Goal: Information Seeking & Learning: Check status

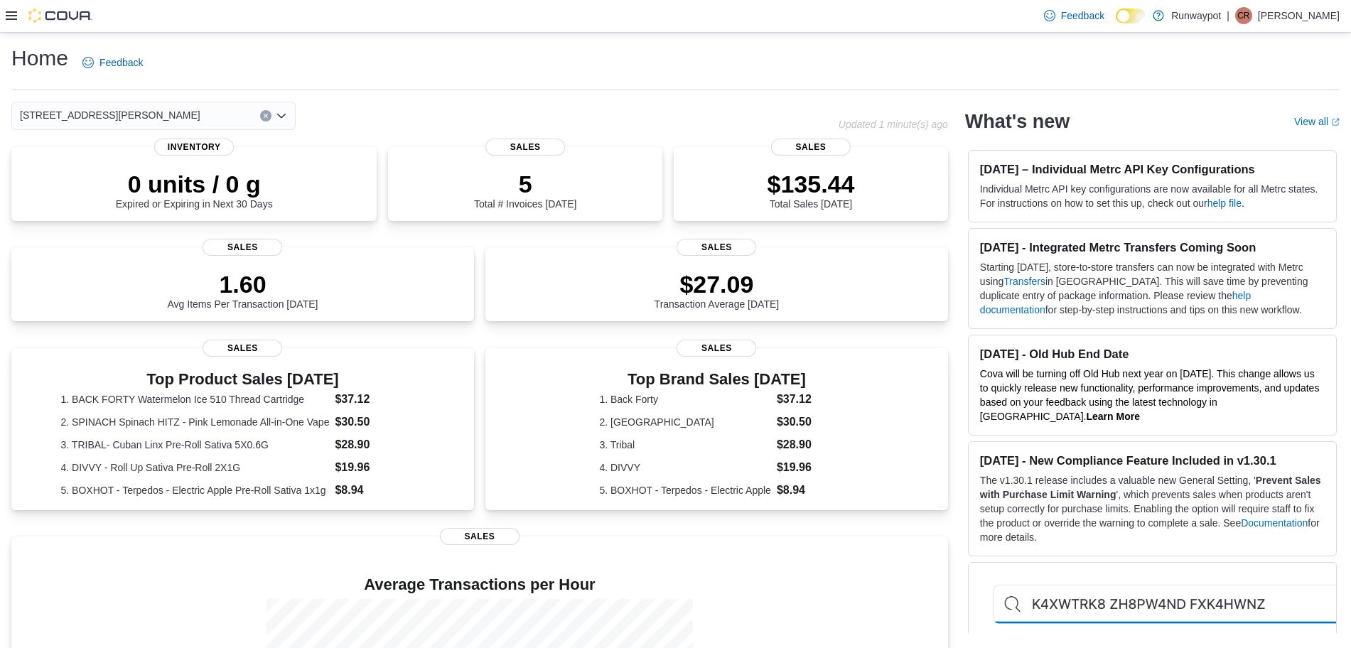
click at [10, 12] on icon at bounding box center [11, 15] width 11 height 9
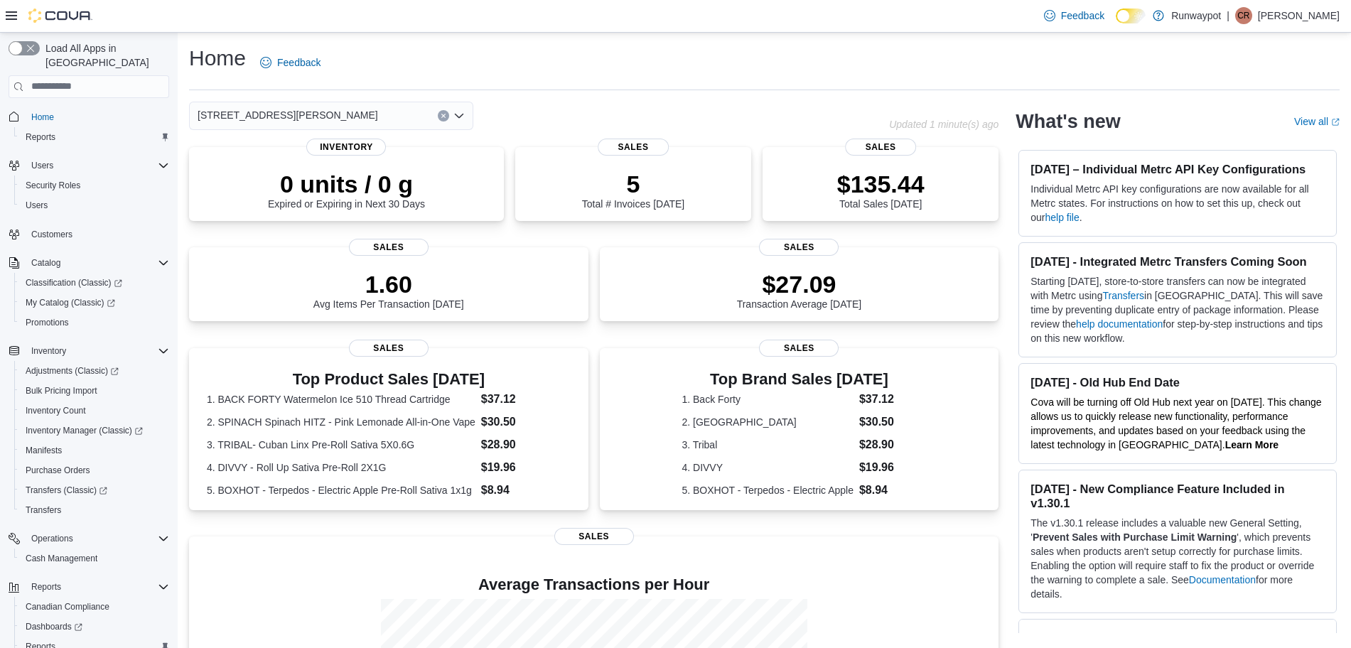
click at [375, 117] on div "[STREET_ADDRESS][PERSON_NAME]" at bounding box center [331, 116] width 284 height 28
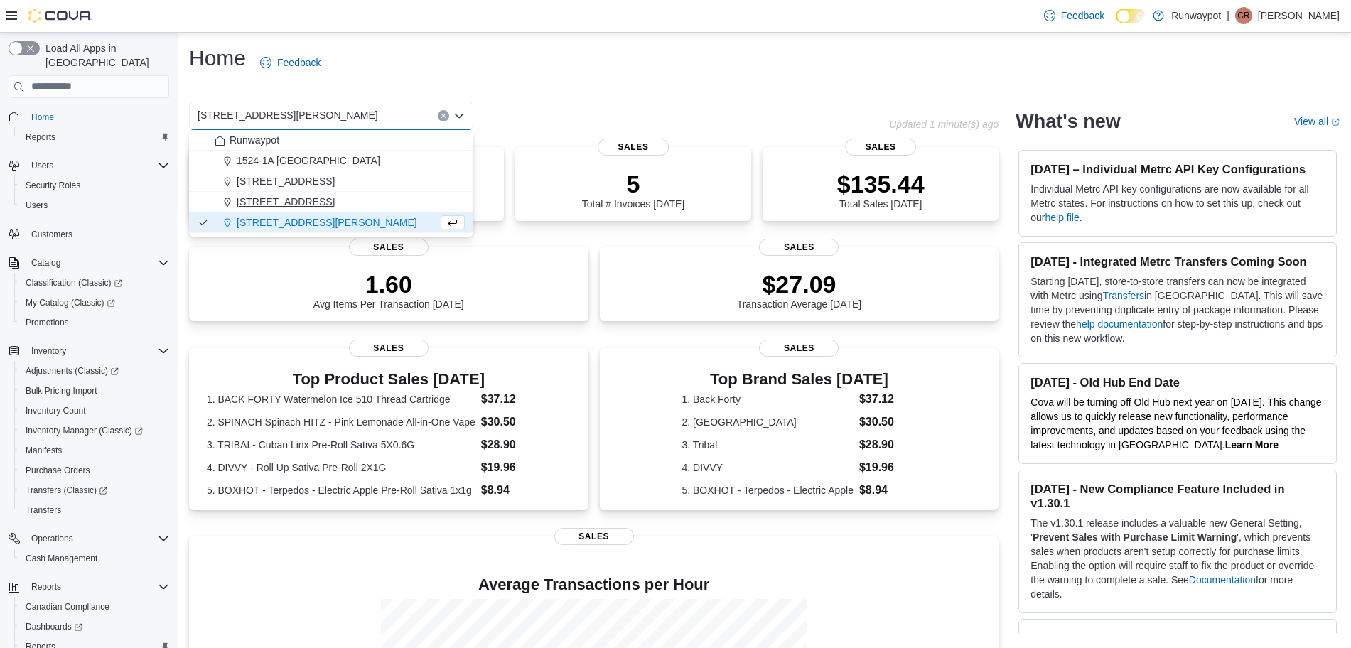
click at [316, 201] on span "[STREET_ADDRESS]" at bounding box center [286, 202] width 98 height 14
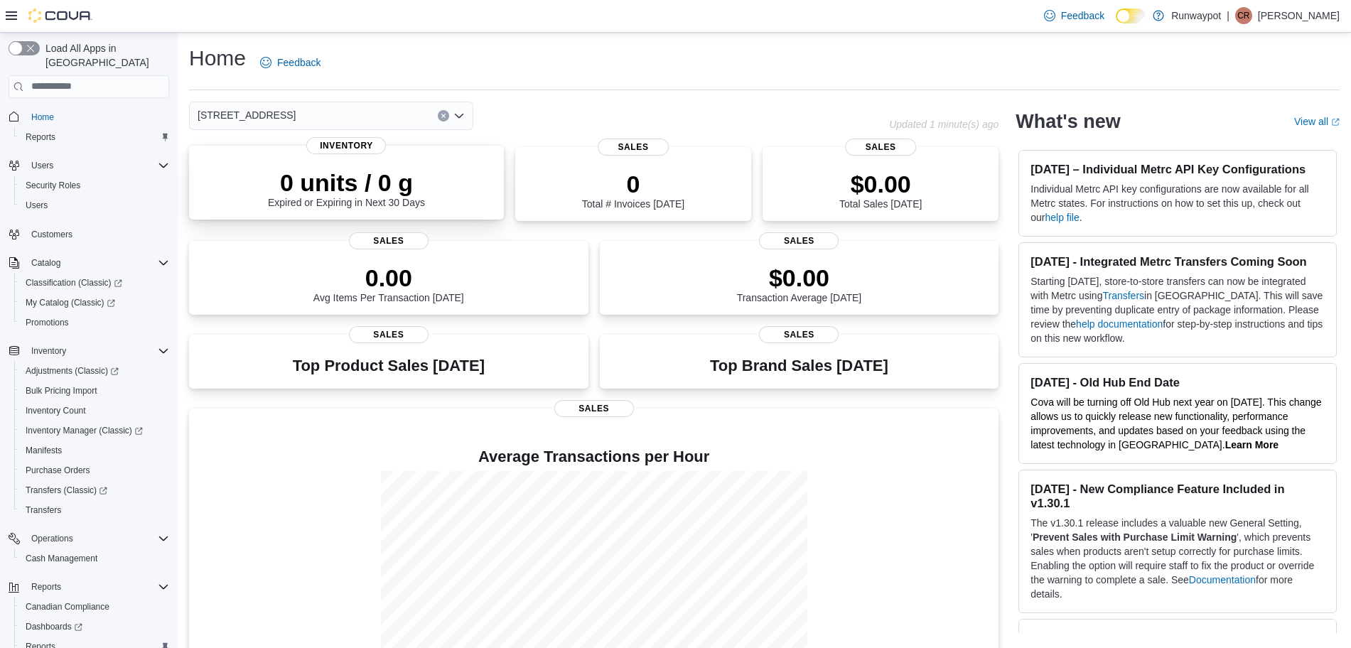
click at [335, 188] on p "0 units / 0 g" at bounding box center [346, 182] width 157 height 28
click at [881, 193] on p "$0.00" at bounding box center [880, 182] width 82 height 28
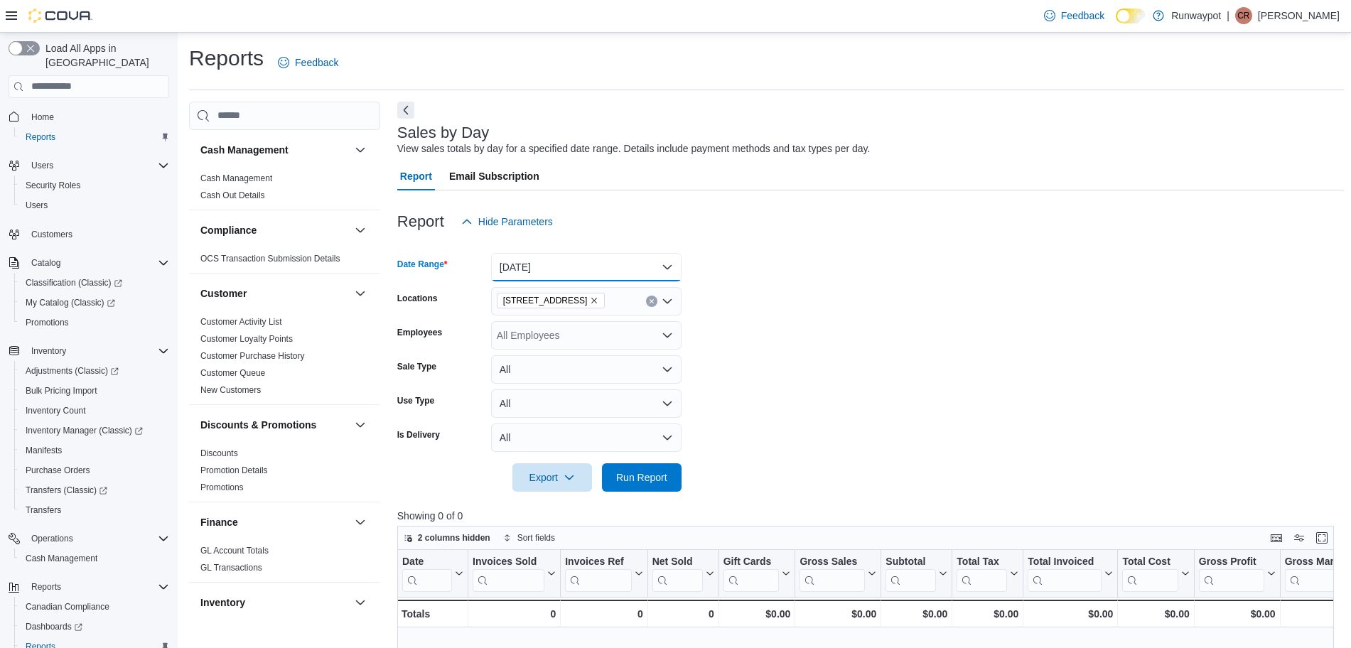
click at [619, 262] on button "[DATE]" at bounding box center [586, 267] width 190 height 28
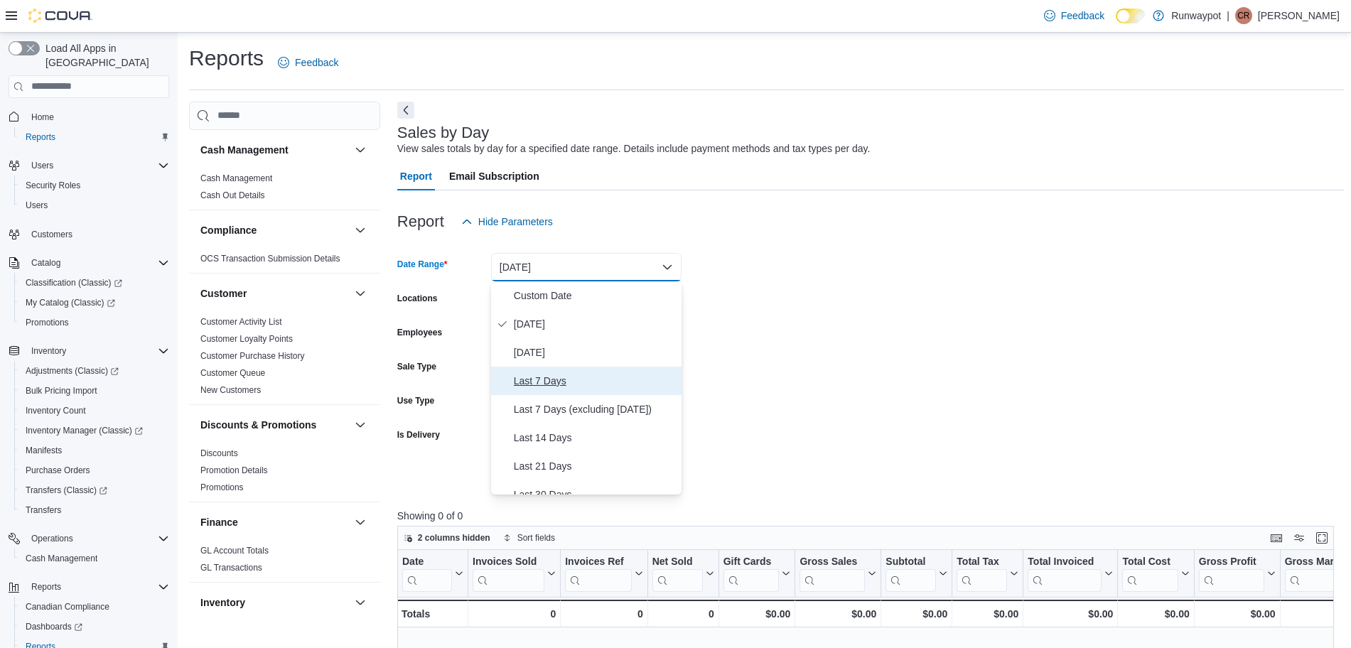
click at [563, 372] on span "Last 7 Days" at bounding box center [595, 380] width 162 height 17
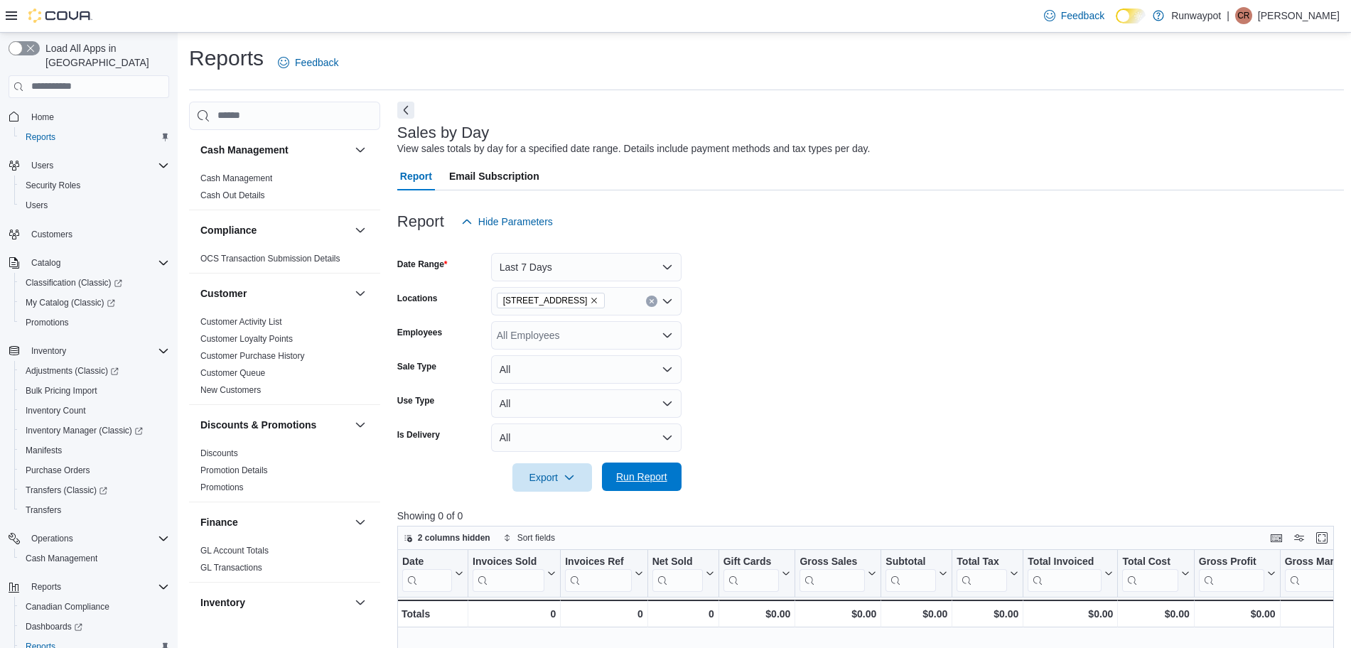
click at [656, 475] on span "Run Report" at bounding box center [641, 477] width 51 height 14
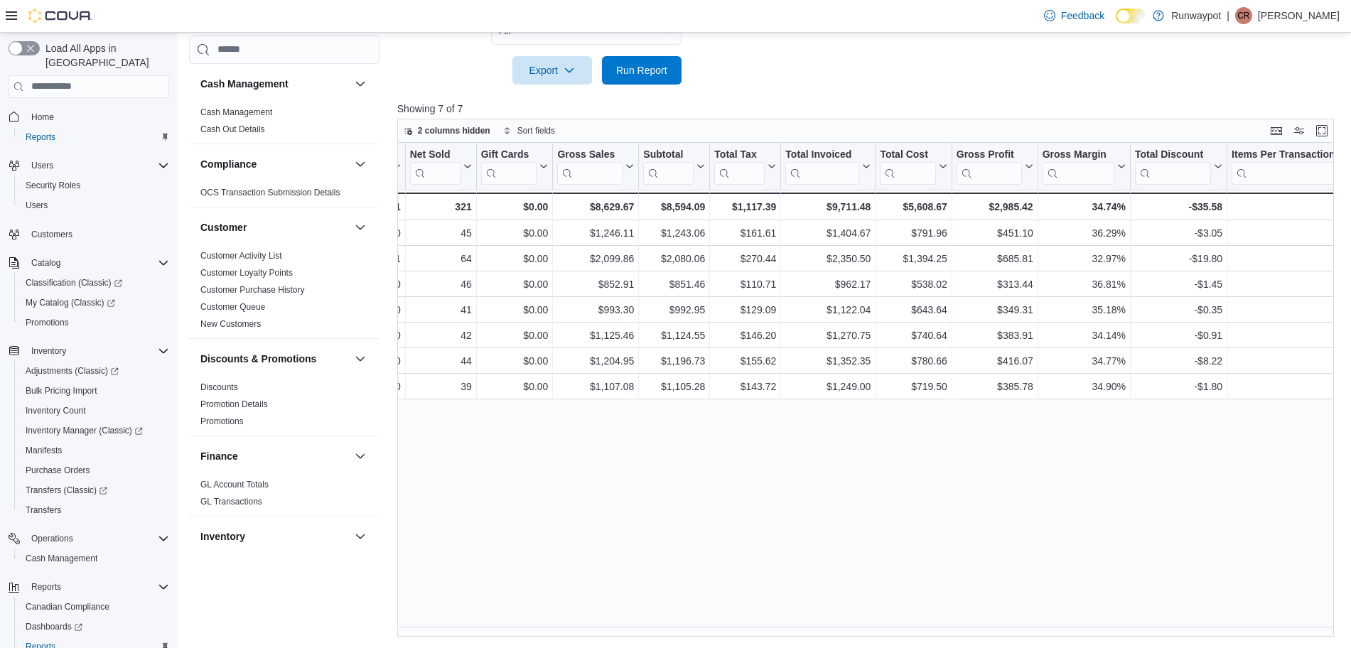
scroll to position [0, 290]
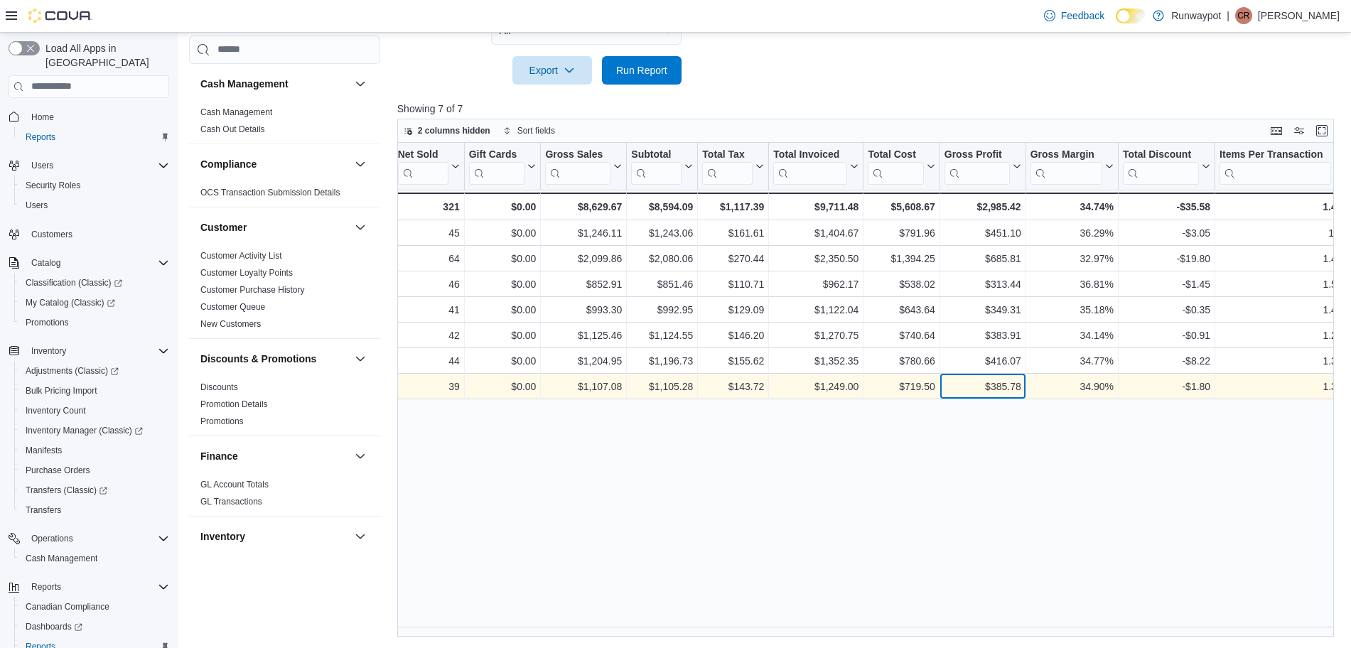
click at [1022, 384] on div "$385.78 - Gross Profit, column 11, row 7" at bounding box center [983, 387] width 86 height 26
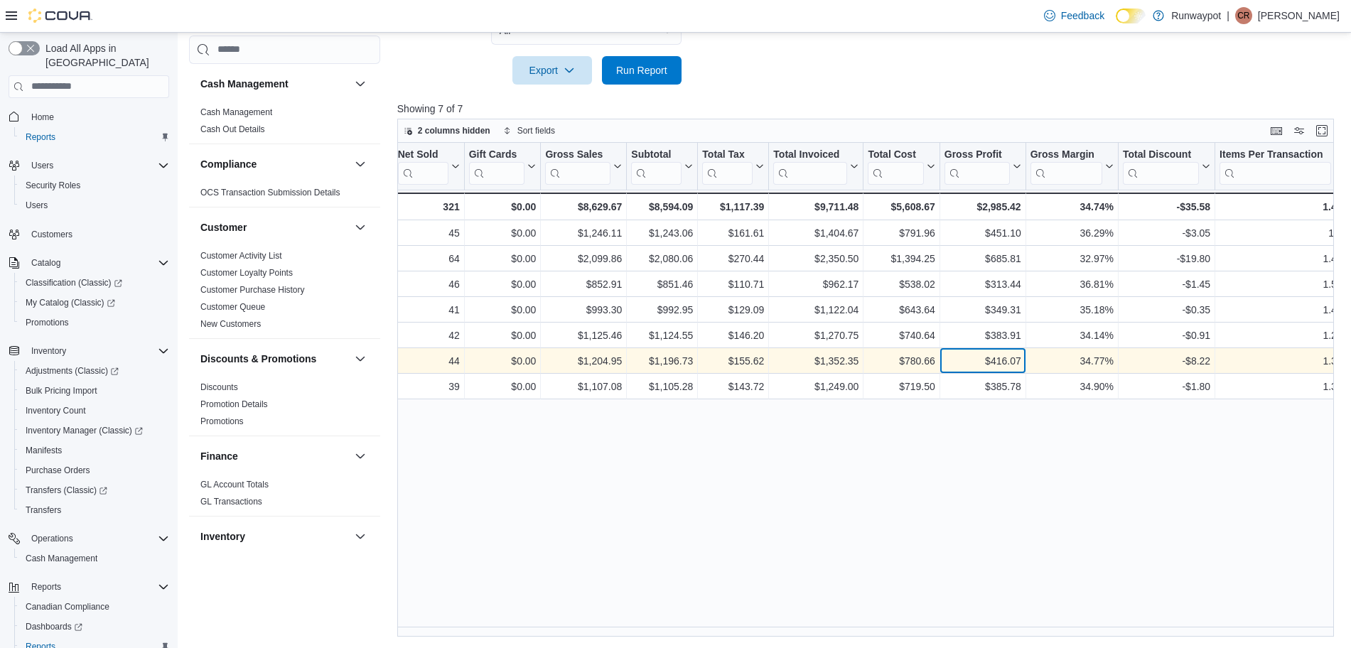
click at [999, 362] on div "$416.07" at bounding box center [982, 360] width 77 height 17
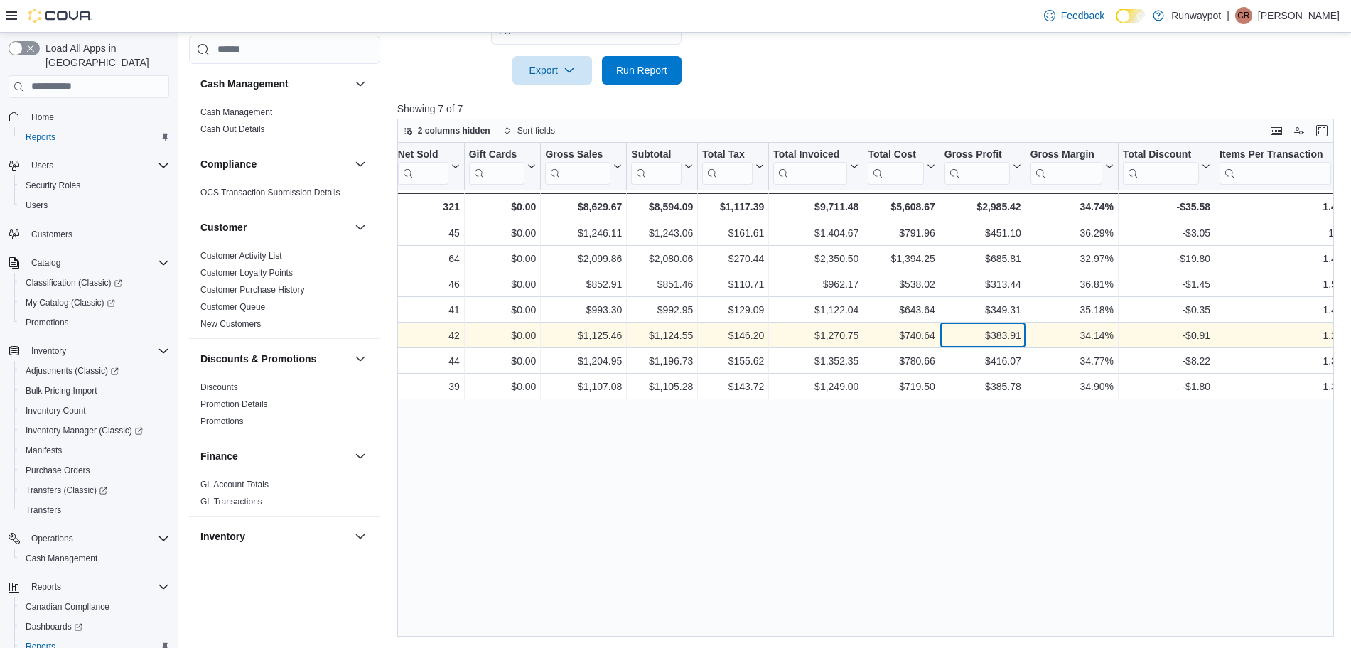
click at [1003, 340] on div "$383.91" at bounding box center [982, 335] width 77 height 17
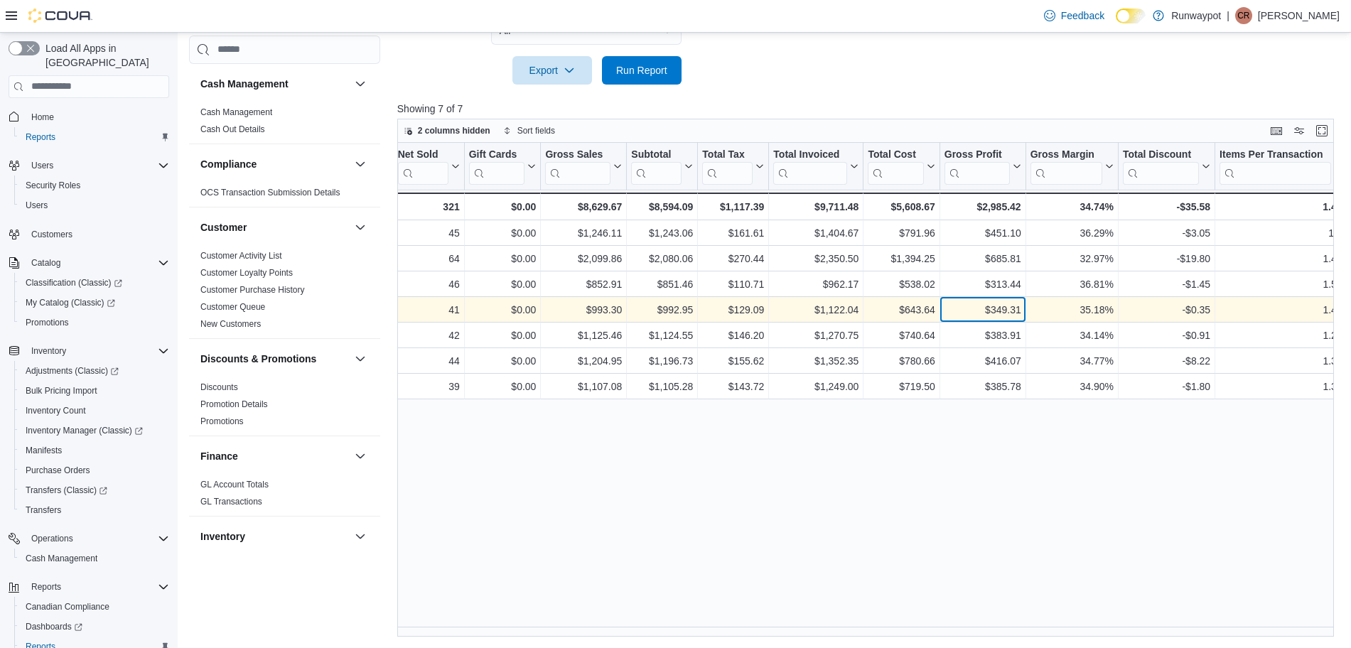
click at [1008, 313] on div "$349.31" at bounding box center [982, 309] width 77 height 17
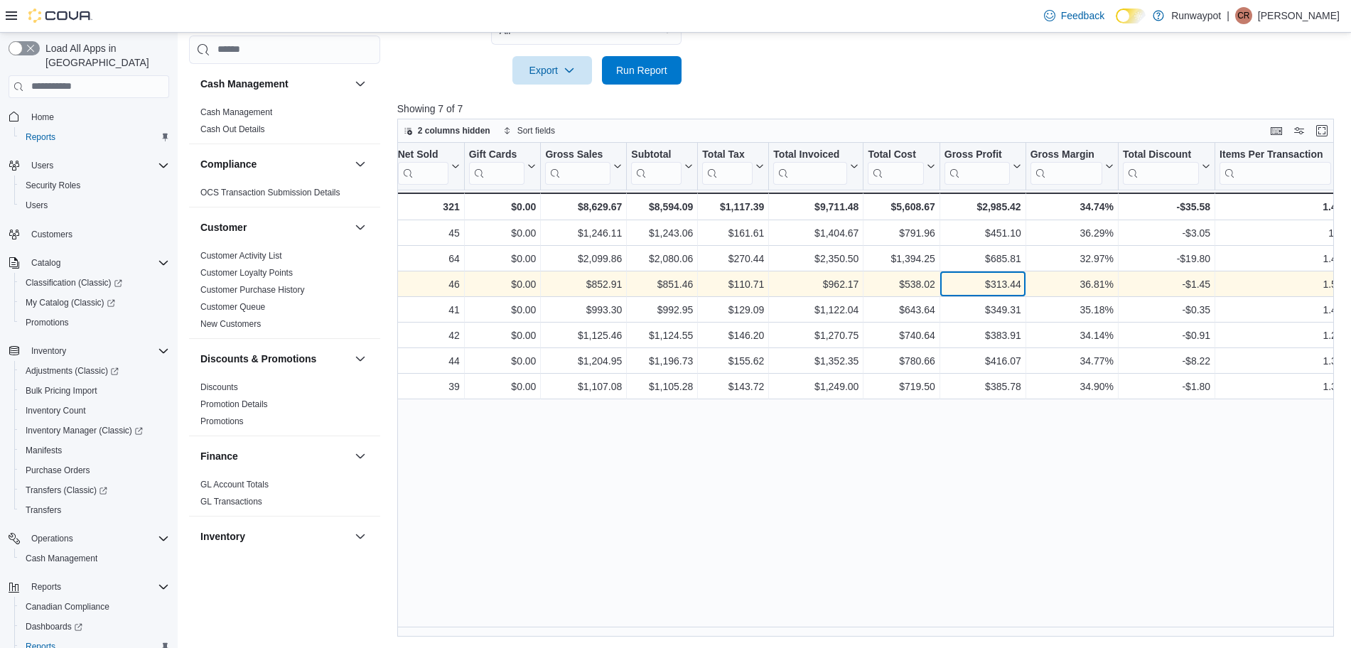
click at [1010, 290] on div "$313.44" at bounding box center [982, 284] width 77 height 17
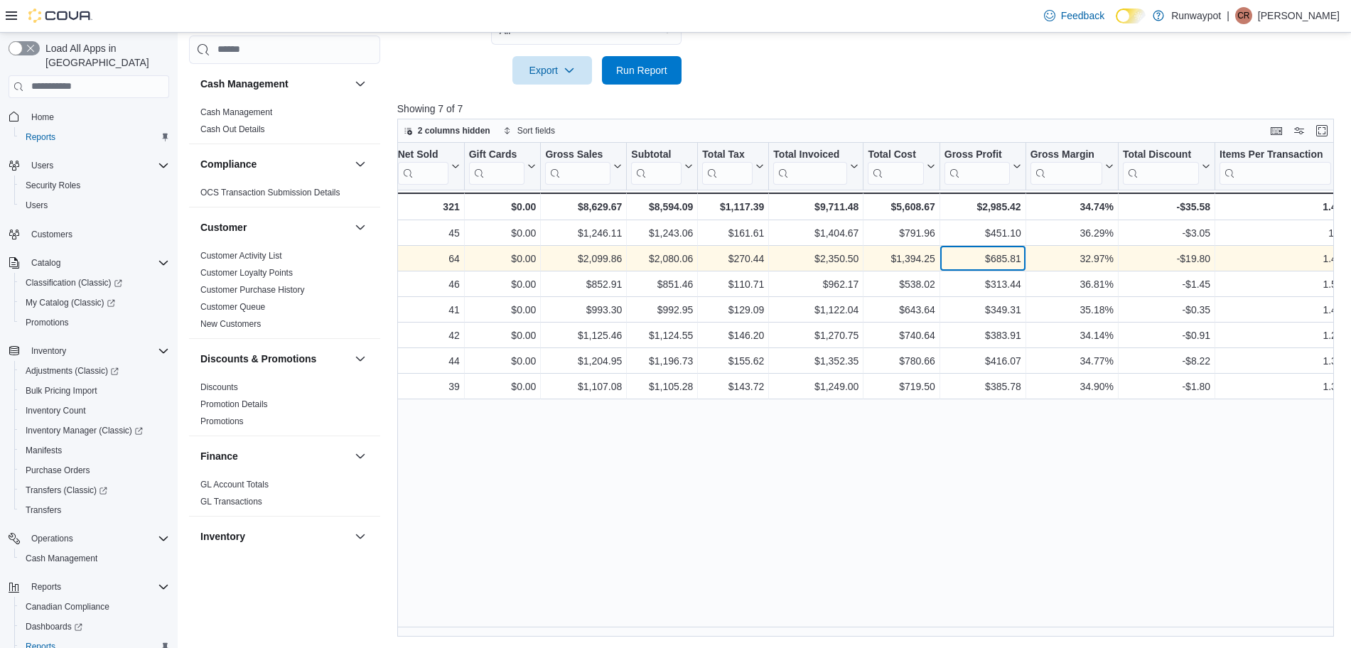
click at [1011, 264] on div "$685.81" at bounding box center [982, 258] width 77 height 17
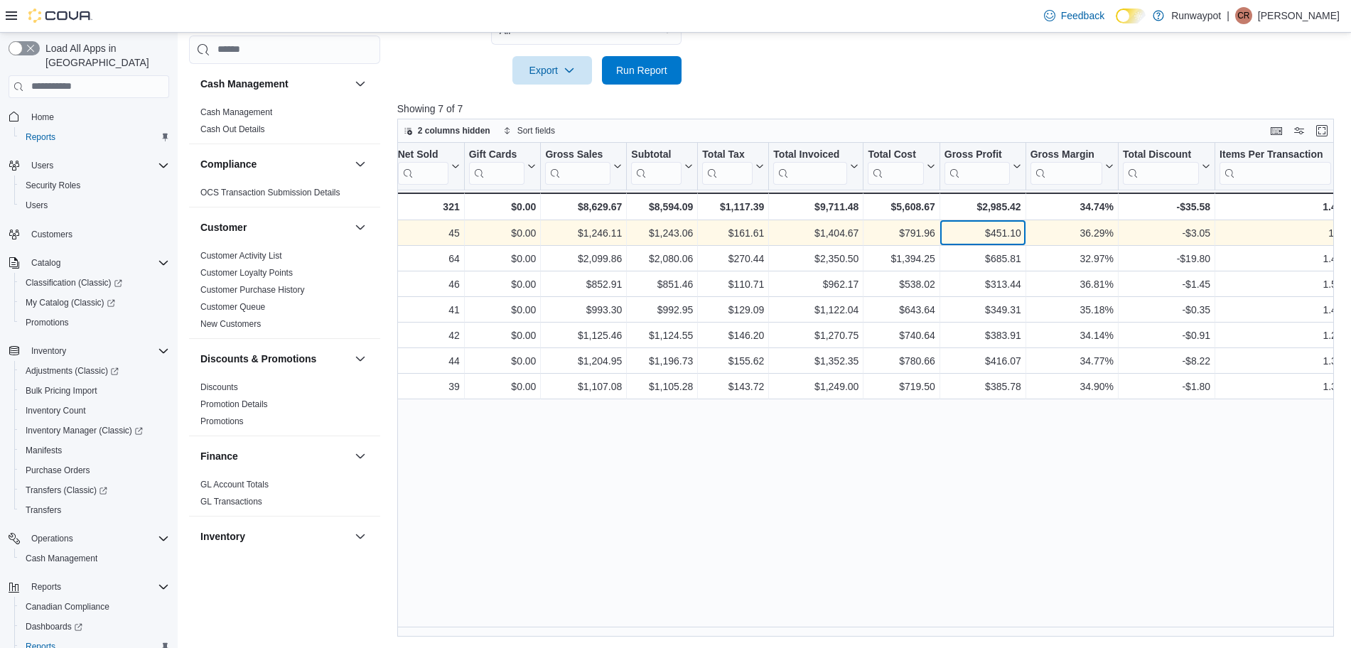
click at [975, 237] on div "$451.10" at bounding box center [982, 233] width 77 height 17
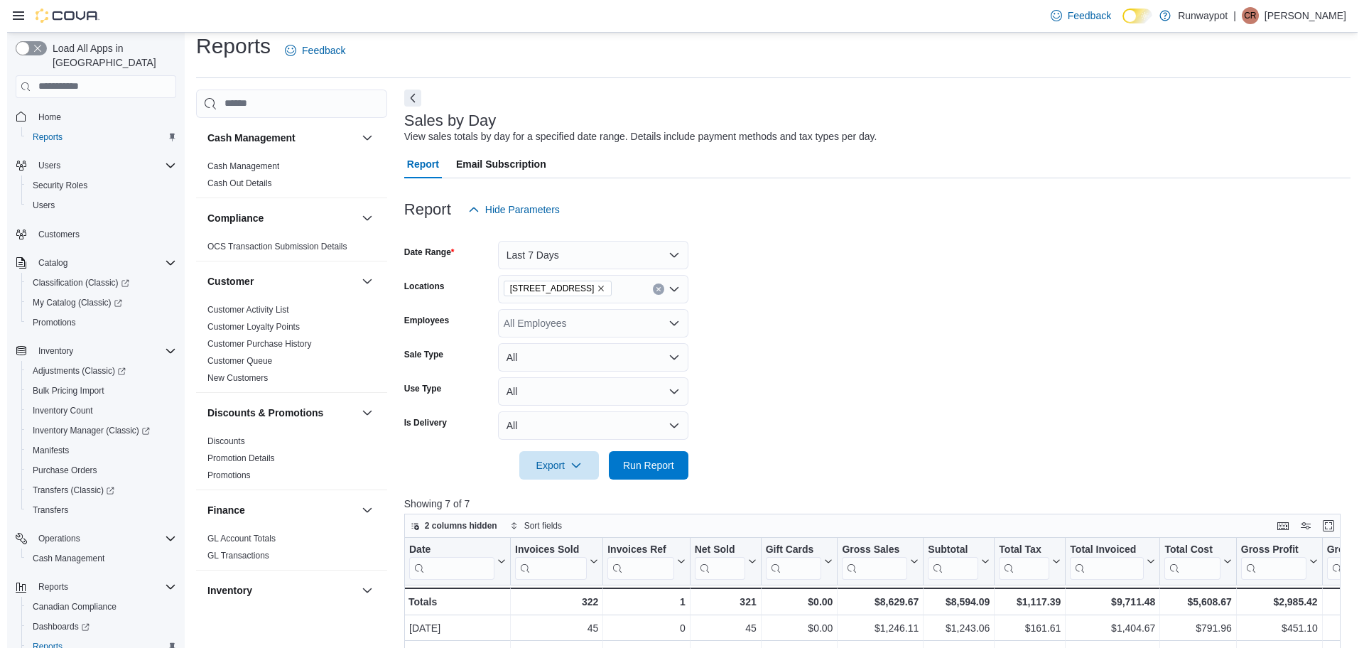
scroll to position [0, 0]
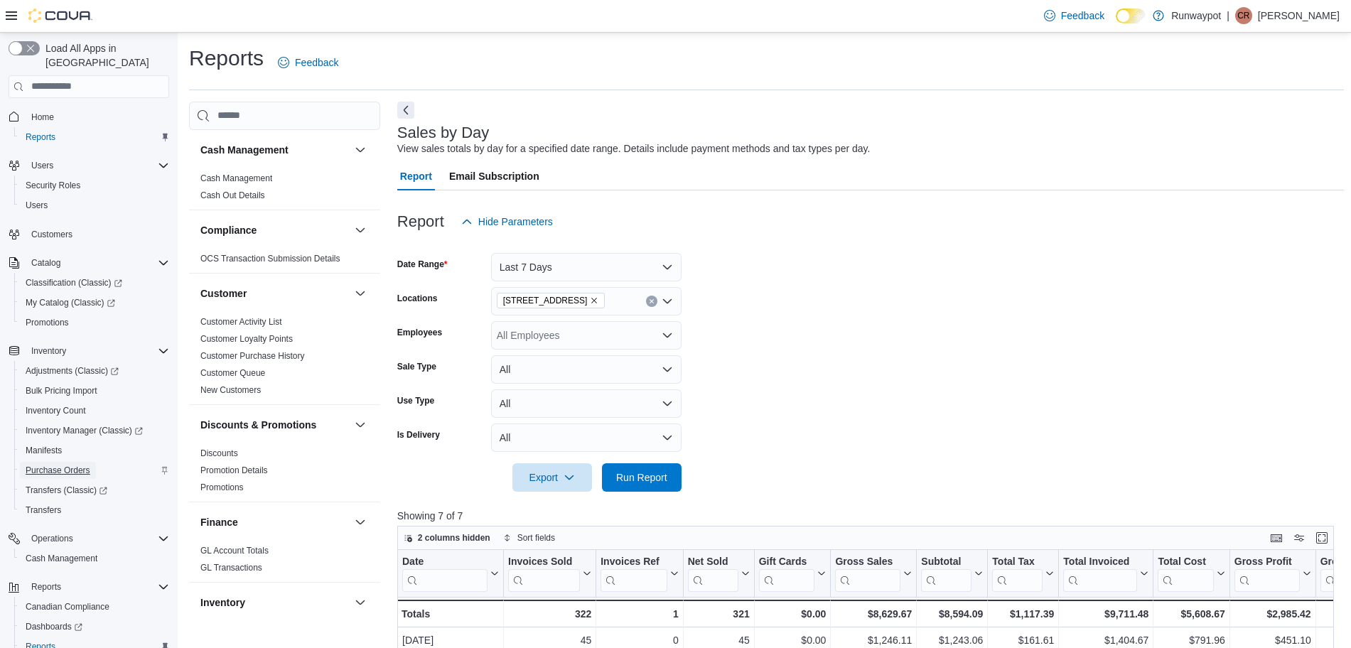
click at [56, 465] on span "Purchase Orders" at bounding box center [58, 470] width 65 height 11
